Goal: Navigation & Orientation: Understand site structure

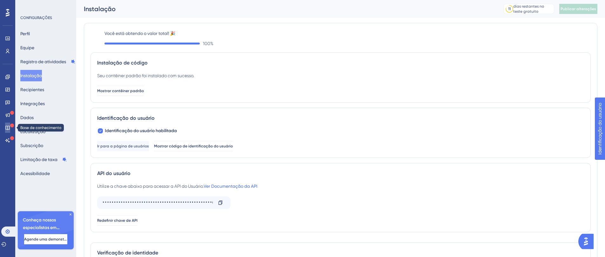
click at [8, 123] on link at bounding box center [7, 128] width 5 height 10
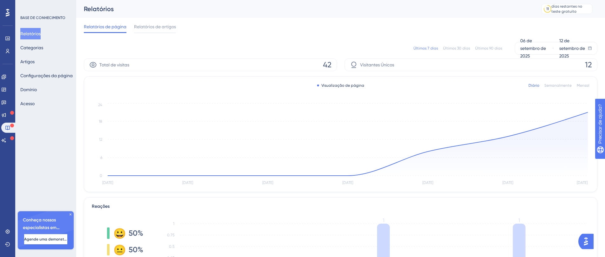
click at [70, 215] on icon at bounding box center [71, 215] width 4 height 4
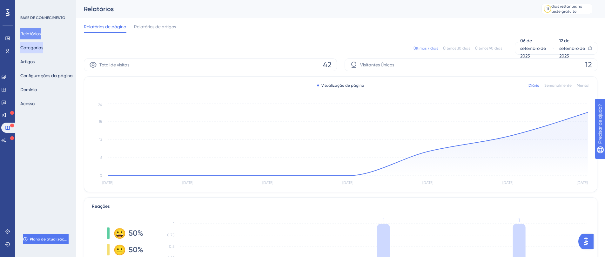
click at [35, 52] on button "Categorias" at bounding box center [31, 47] width 23 height 11
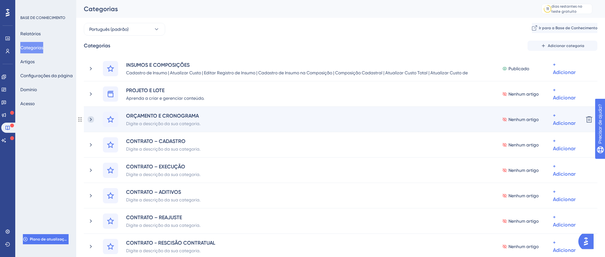
click at [90, 119] on icon at bounding box center [91, 119] width 6 height 6
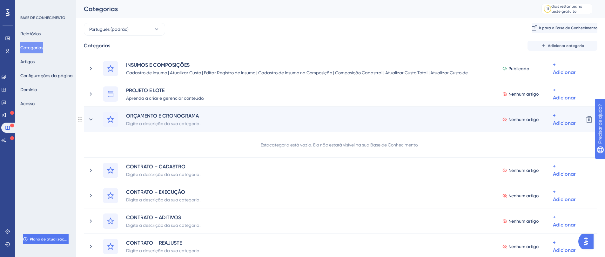
click at [81, 119] on circle at bounding box center [80, 119] width 1 height 1
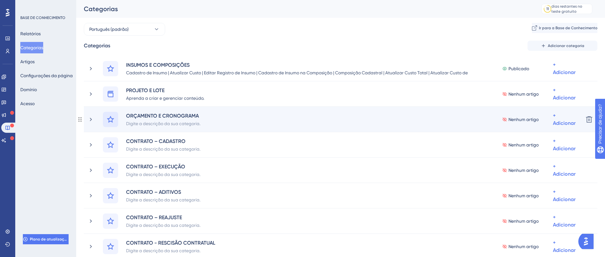
click at [109, 119] on icon at bounding box center [110, 119] width 7 height 7
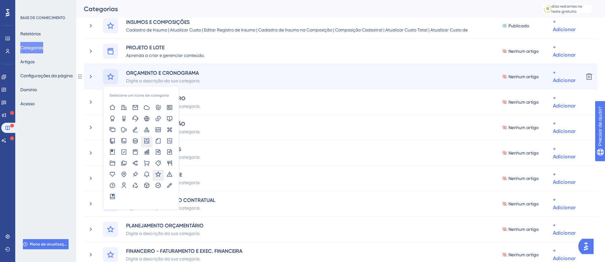
scroll to position [31, 0]
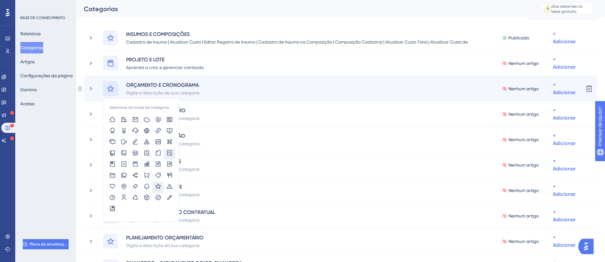
click at [169, 153] on icon at bounding box center [170, 153] width 6 height 6
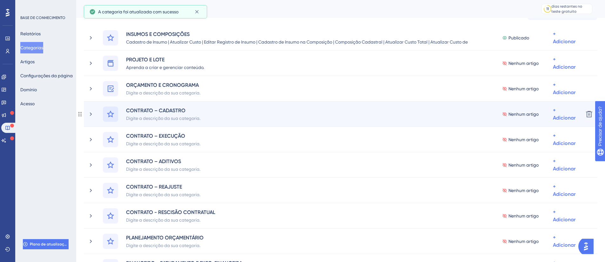
click at [112, 115] on icon at bounding box center [110, 113] width 7 height 7
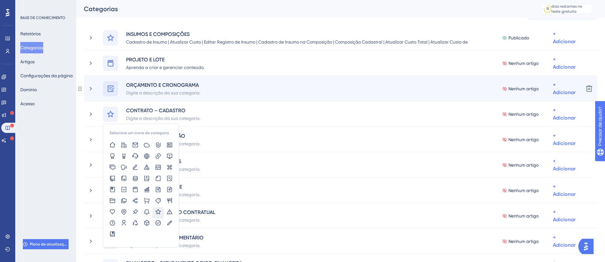
click at [117, 83] on div at bounding box center [110, 88] width 15 height 15
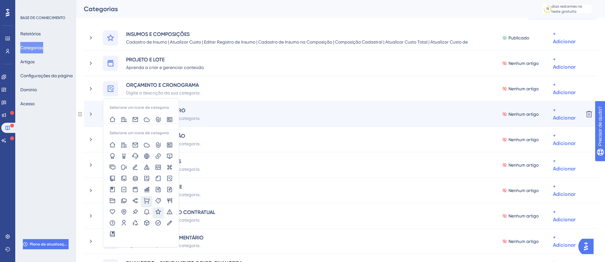
click at [146, 198] on icon at bounding box center [147, 200] width 6 height 6
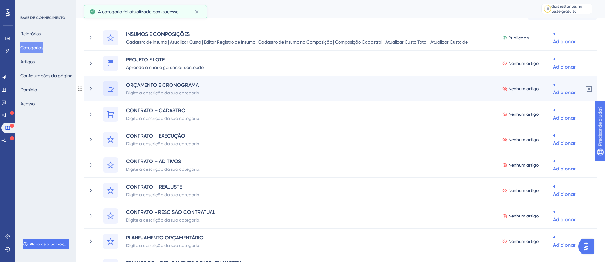
click at [111, 87] on icon at bounding box center [111, 88] width 6 height 6
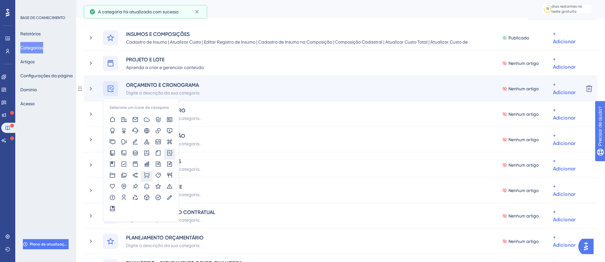
click at [144, 173] on icon at bounding box center [147, 175] width 6 height 6
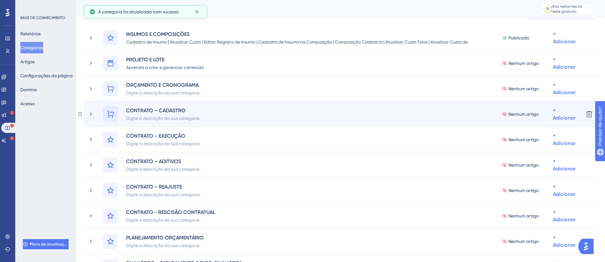
click at [116, 114] on div at bounding box center [110, 113] width 15 height 15
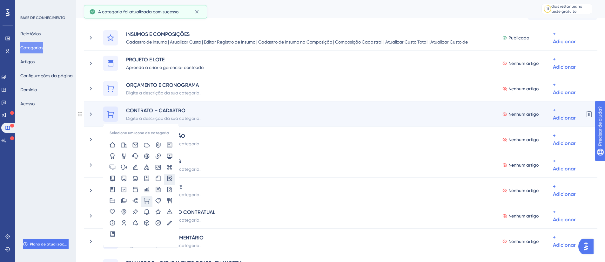
click at [172, 177] on icon at bounding box center [170, 178] width 6 height 6
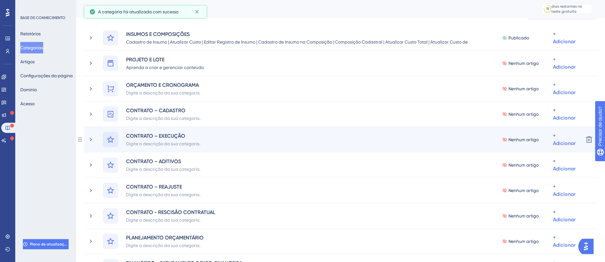
click at [110, 136] on icon at bounding box center [110, 139] width 7 height 7
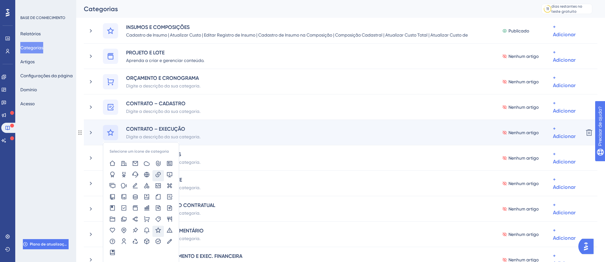
scroll to position [39, 0]
click at [145, 241] on icon at bounding box center [147, 240] width 6 height 6
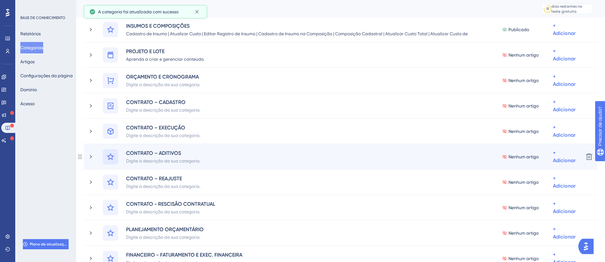
click at [112, 156] on icon at bounding box center [111, 157] width 8 height 8
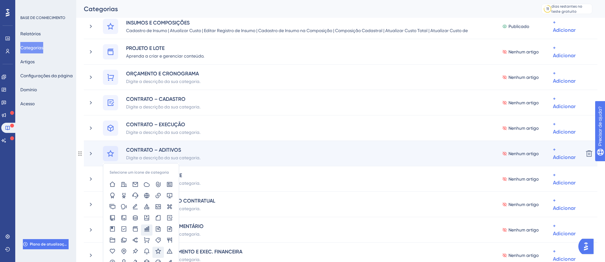
scroll to position [53, 0]
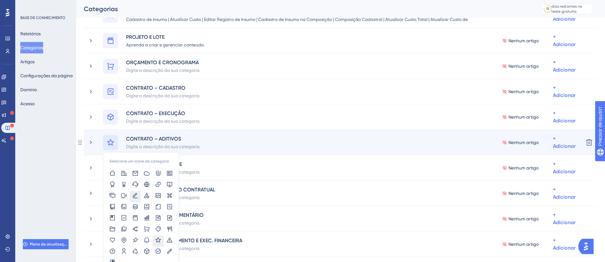
click at [133, 196] on icon at bounding box center [135, 195] width 5 height 5
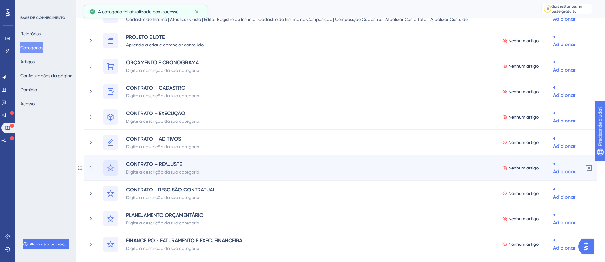
click at [113, 171] on div at bounding box center [110, 167] width 15 height 15
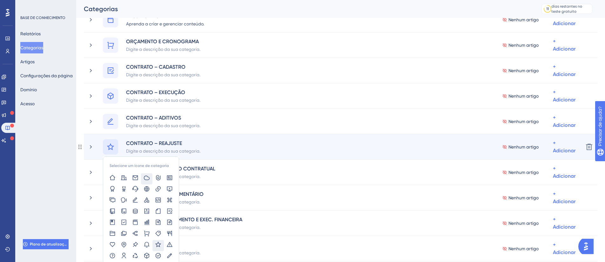
scroll to position [75, 0]
click at [122, 189] on icon at bounding box center [124, 188] width 6 height 6
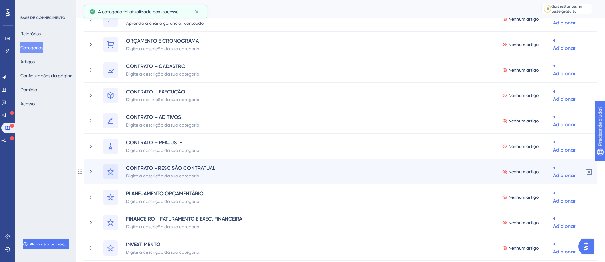
click at [110, 173] on icon at bounding box center [110, 171] width 7 height 7
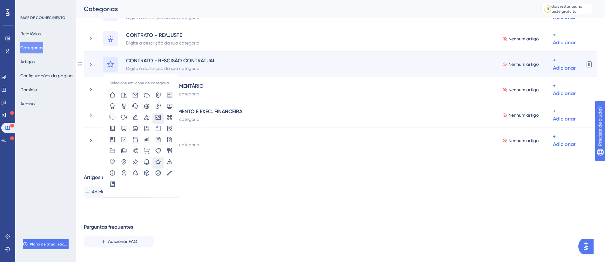
scroll to position [187, 0]
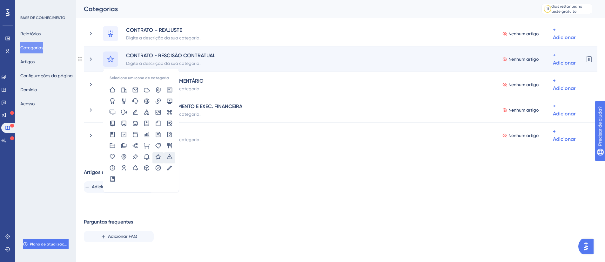
click at [170, 155] on icon at bounding box center [170, 156] width 6 height 5
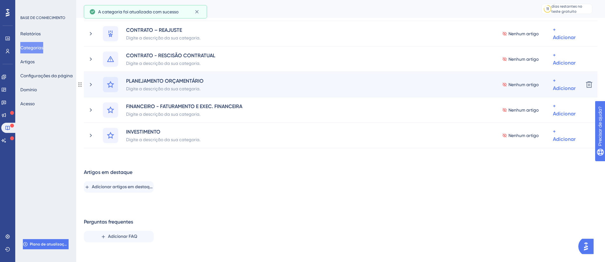
click at [116, 87] on div at bounding box center [110, 84] width 15 height 15
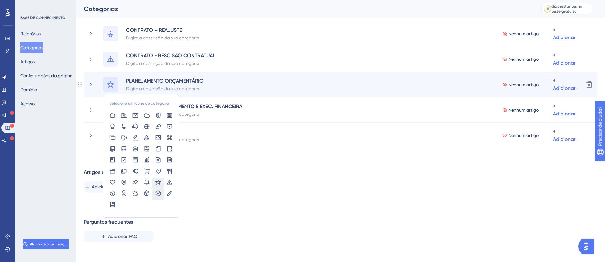
click at [160, 195] on icon at bounding box center [158, 193] width 6 height 6
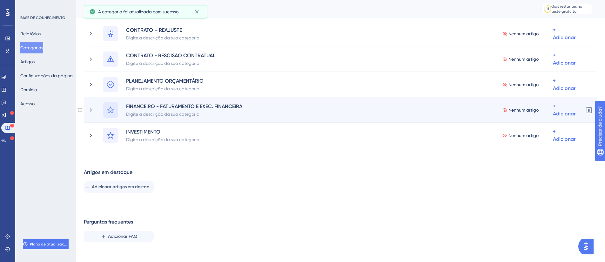
click at [116, 112] on div at bounding box center [110, 109] width 15 height 15
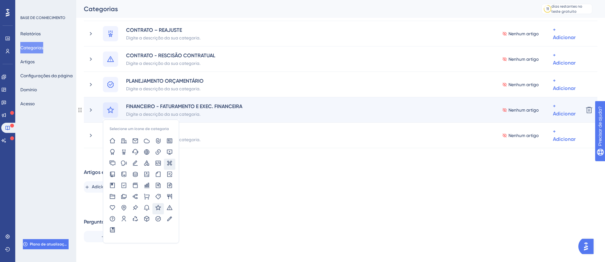
click at [169, 161] on icon at bounding box center [169, 162] width 5 height 5
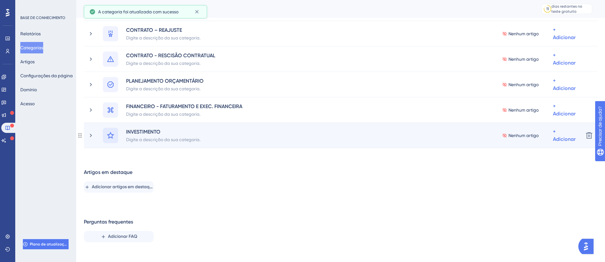
click at [113, 138] on icon at bounding box center [111, 136] width 8 height 8
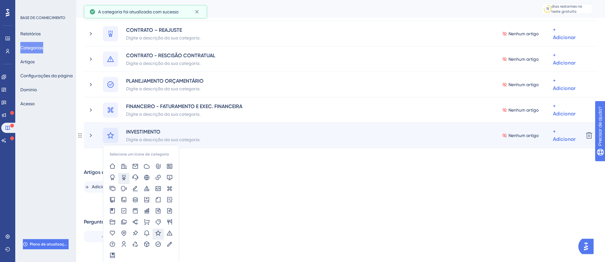
click at [125, 176] on icon at bounding box center [124, 176] width 4 height 5
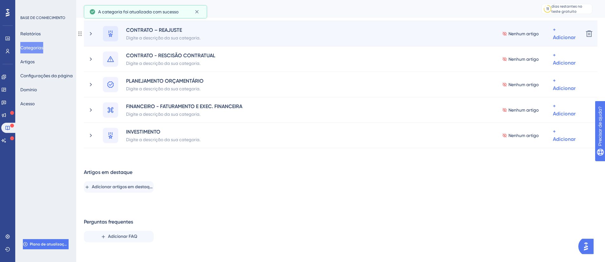
click at [116, 37] on div at bounding box center [110, 33] width 15 height 15
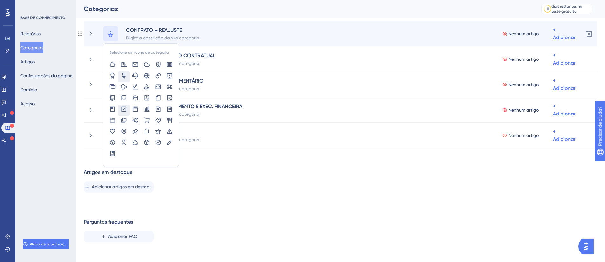
click at [125, 108] on icon at bounding box center [124, 108] width 5 height 5
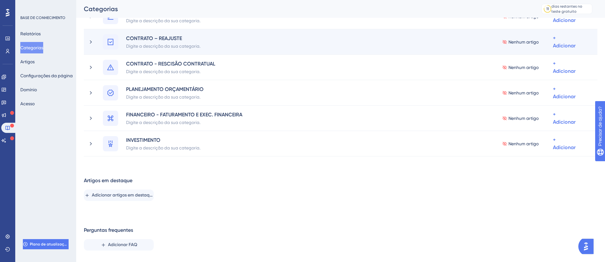
scroll to position [193, 0]
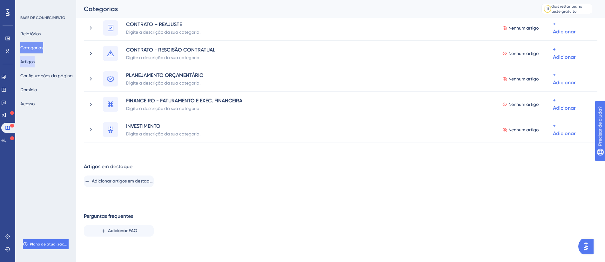
click at [34, 63] on font "Artigos" at bounding box center [27, 61] width 14 height 5
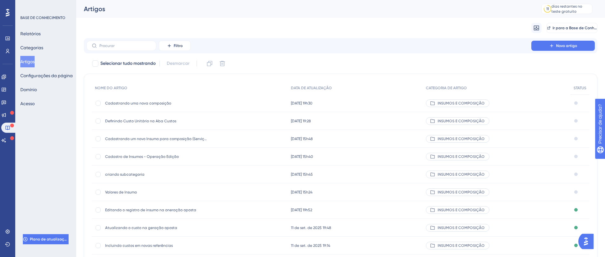
click at [46, 84] on div "Relatórios Categorias Artigos Configurações da página [PERSON_NAME]" at bounding box center [45, 68] width 51 height 81
click at [47, 77] on font "Configurações da página" at bounding box center [46, 75] width 52 height 5
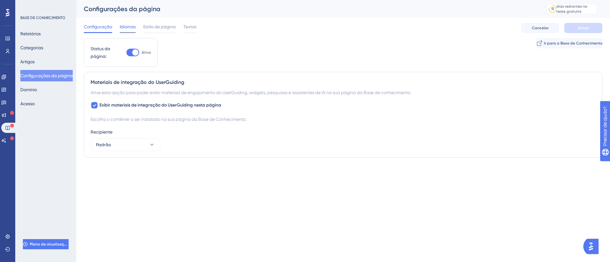
click at [127, 27] on font "Idiomas" at bounding box center [128, 26] width 16 height 5
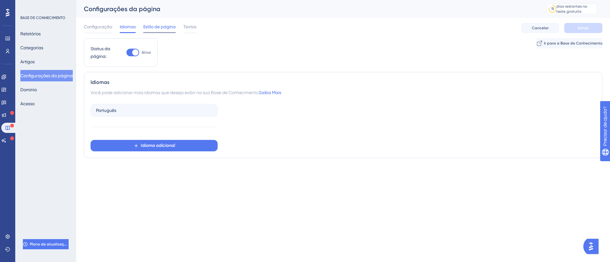
click at [167, 24] on font "Estilo de página" at bounding box center [159, 26] width 32 height 5
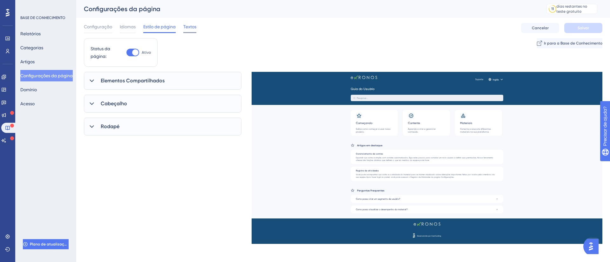
click at [196, 29] on span "Textos" at bounding box center [189, 27] width 13 height 8
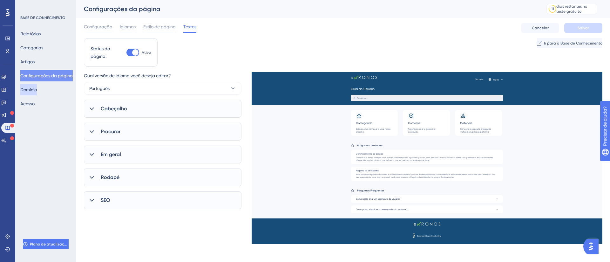
drag, startPoint x: 26, startPoint y: 96, endPoint x: 28, endPoint y: 91, distance: 5.4
click at [27, 91] on div "Relatórios Categorias Artigos Configurações da página [PERSON_NAME]" at bounding box center [45, 68] width 51 height 81
click at [27, 91] on font "Domínio" at bounding box center [28, 89] width 17 height 5
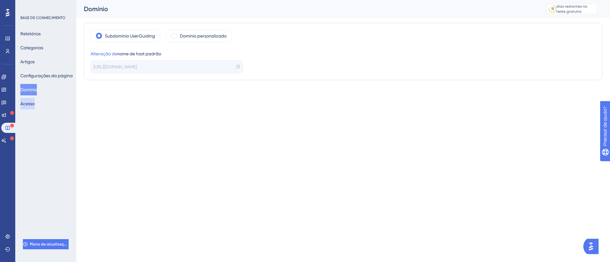
click at [28, 107] on font "Acesso" at bounding box center [27, 104] width 14 height 8
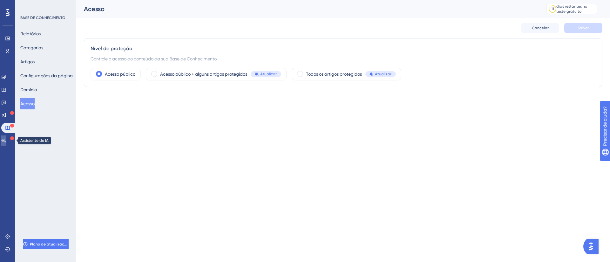
click at [6, 141] on icon at bounding box center [4, 140] width 4 height 4
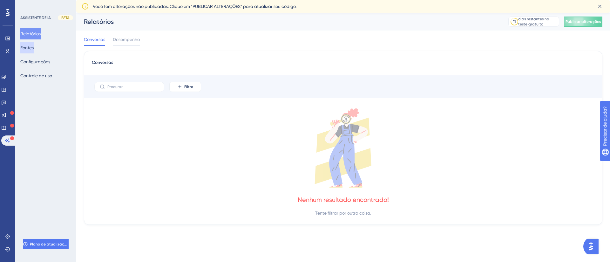
click at [32, 46] on font "Fontes" at bounding box center [26, 47] width 13 height 5
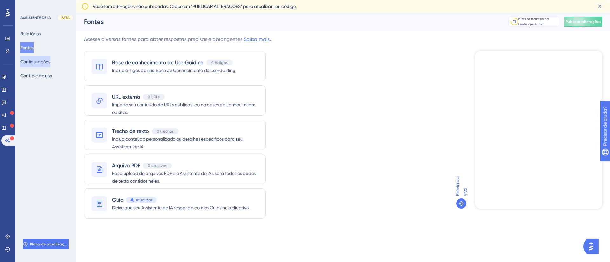
click at [44, 65] on font "Configurações" at bounding box center [35, 62] width 30 height 8
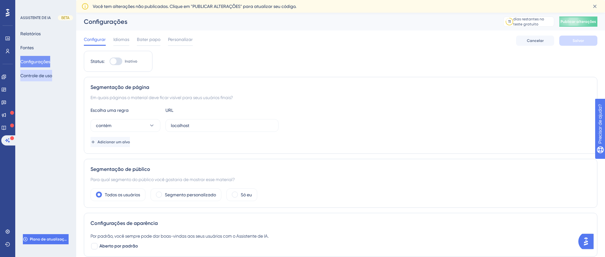
click at [39, 77] on font "Controle de uso" at bounding box center [36, 75] width 32 height 5
